Goal: Find specific page/section: Find specific page/section

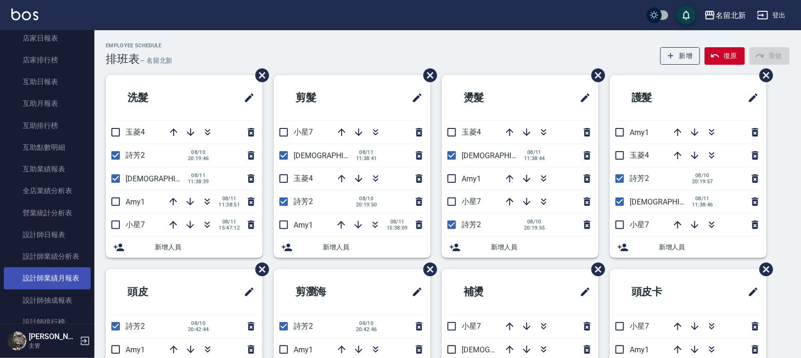
scroll to position [354, 0]
click at [73, 275] on link "設計師業績月報表" at bounding box center [47, 277] width 87 height 22
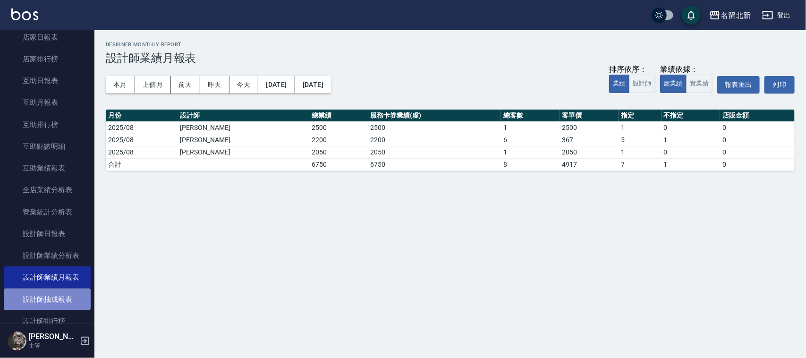
click at [68, 298] on link "設計師抽成報表" at bounding box center [47, 299] width 87 height 22
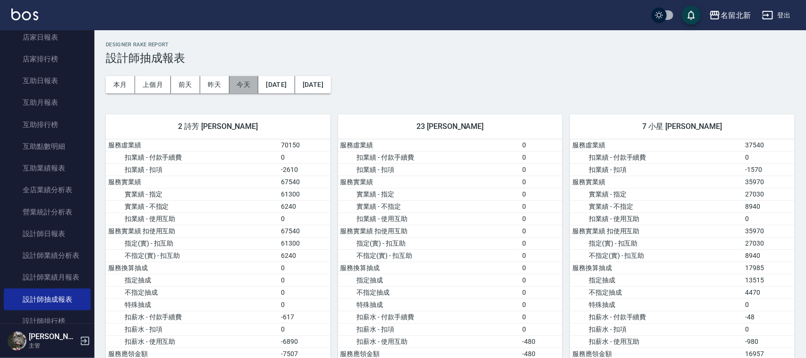
click at [240, 86] on button "今天" at bounding box center [243, 84] width 29 height 17
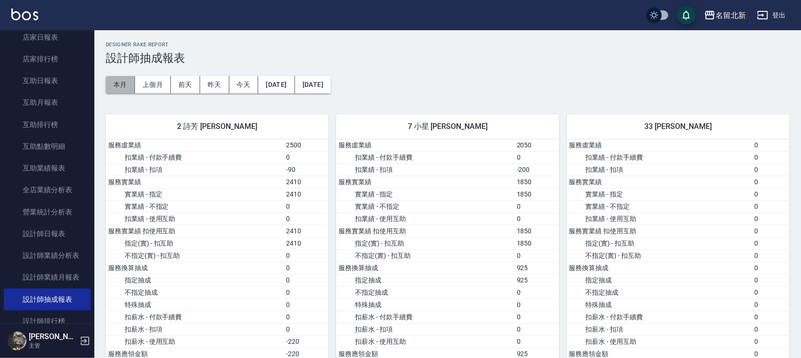
click at [113, 81] on button "本月" at bounding box center [120, 84] width 29 height 17
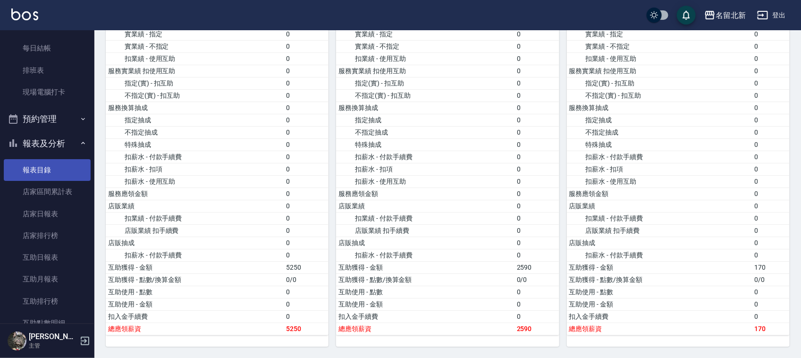
scroll to position [177, 0]
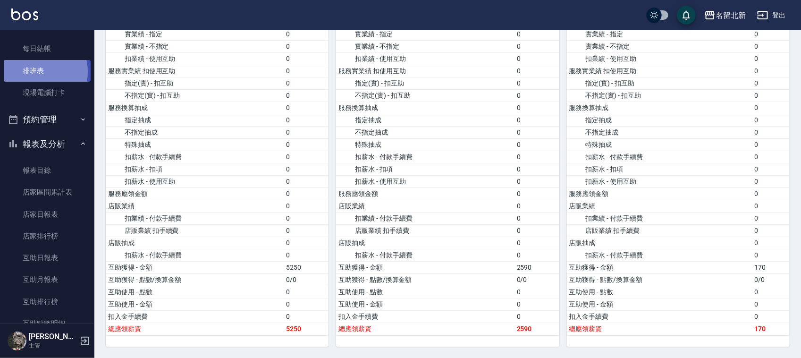
click at [35, 71] on link "排班表" at bounding box center [47, 71] width 87 height 22
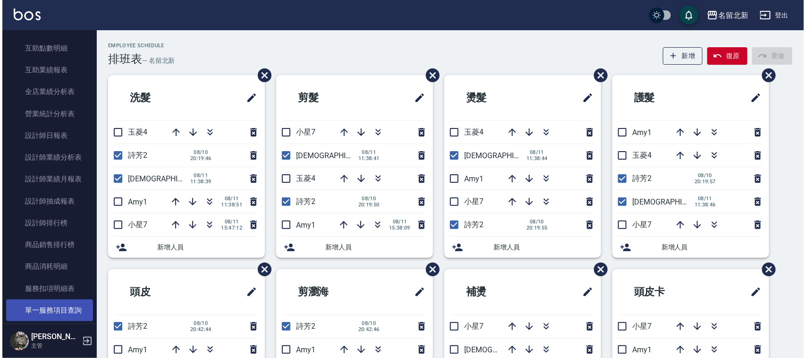
scroll to position [472, 0]
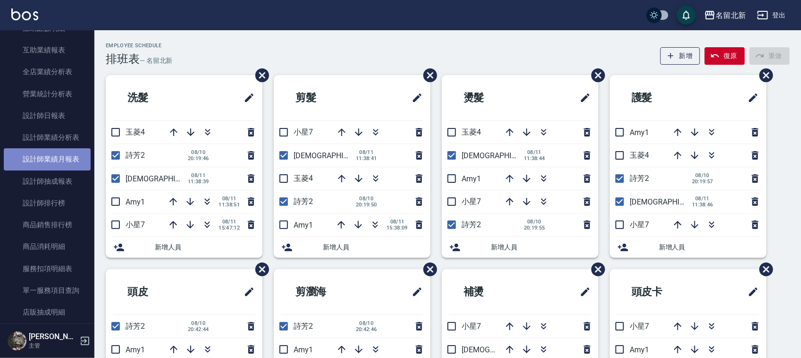
click at [50, 157] on link "設計師業績月報表" at bounding box center [47, 159] width 87 height 22
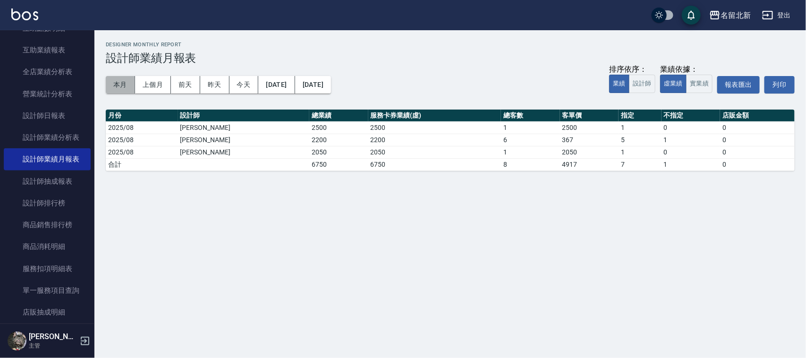
click at [118, 78] on button "本月" at bounding box center [120, 84] width 29 height 17
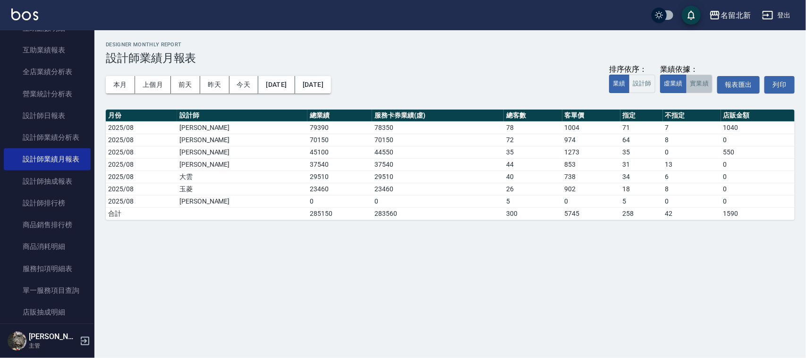
click at [709, 83] on button "實業績" at bounding box center [699, 84] width 26 height 18
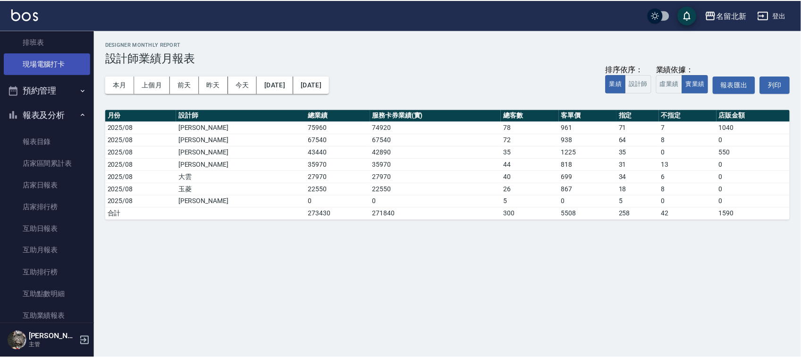
scroll to position [177, 0]
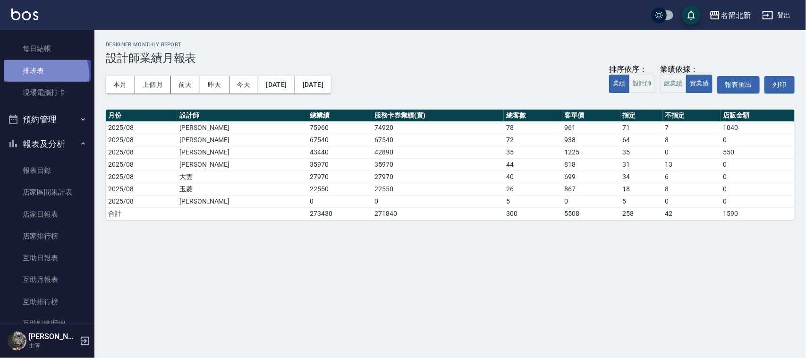
click at [44, 75] on link "排班表" at bounding box center [47, 71] width 87 height 22
